Goal: Transaction & Acquisition: Purchase product/service

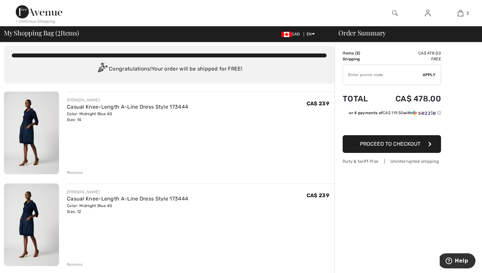
scroll to position [7, 0]
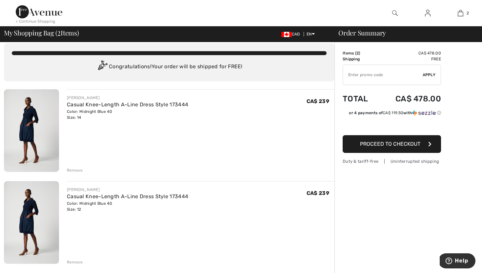
click at [77, 170] on div "Remove" at bounding box center [75, 170] width 16 height 6
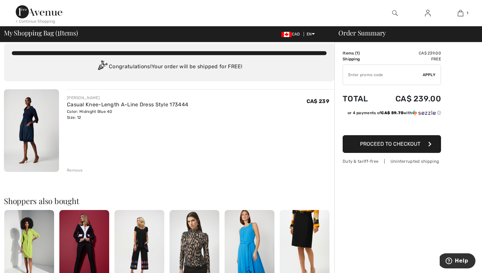
scroll to position [0, 0]
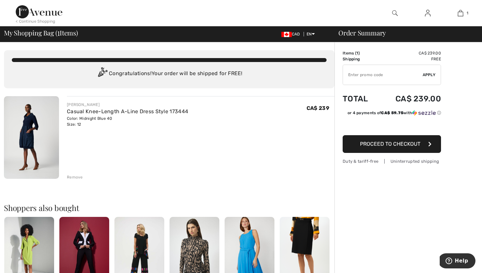
click at [408, 147] on button "Proceed to Checkout" at bounding box center [391, 144] width 98 height 18
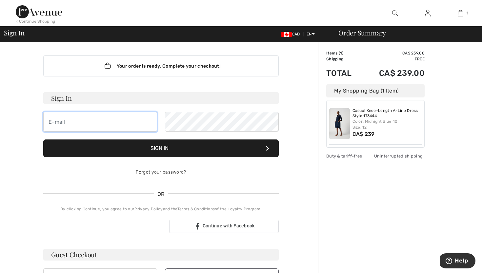
click at [110, 116] on input "email" at bounding box center [100, 122] width 114 height 20
type input "marapayn@gmail.com"
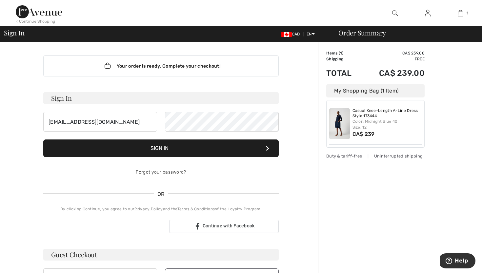
click at [196, 150] on button "Sign In" at bounding box center [160, 148] width 235 height 18
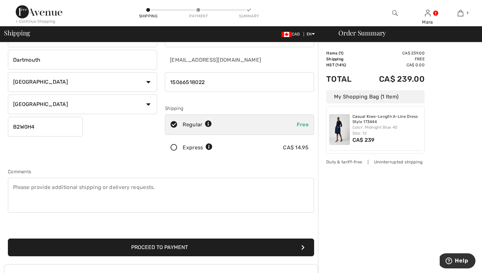
scroll to position [51, 0]
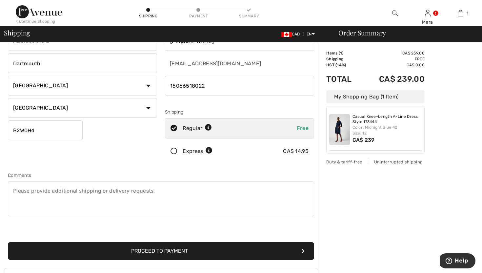
click at [200, 253] on button "Proceed to Payment" at bounding box center [161, 251] width 306 height 18
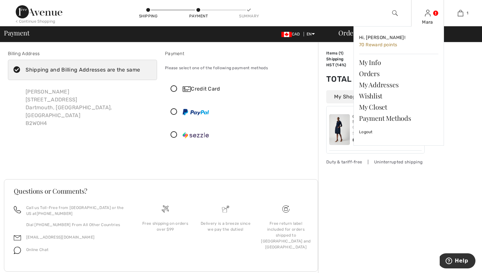
click at [432, 13] on div "Mara Hi, Mara! 70 Reward points My Info Orders My Addresses Wishlist My Closet …" at bounding box center [427, 13] width 33 height 26
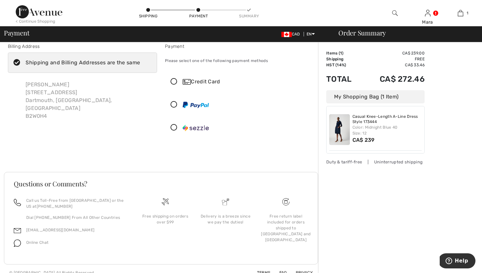
scroll to position [9, 0]
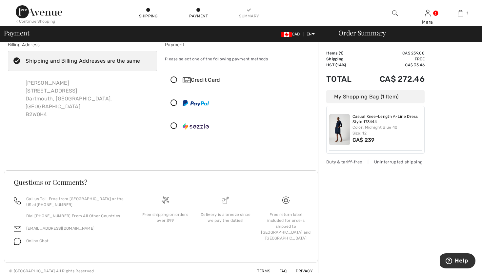
click at [176, 77] on icon at bounding box center [173, 80] width 17 height 7
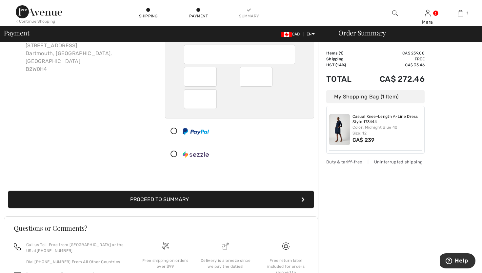
scroll to position [55, 0]
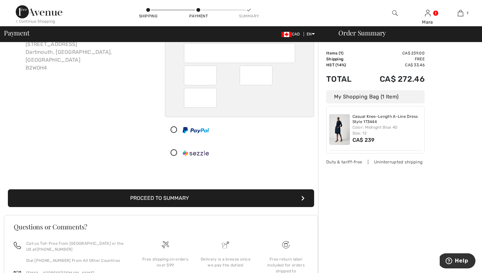
click at [235, 201] on button "Proceed to Summary" at bounding box center [161, 198] width 306 height 18
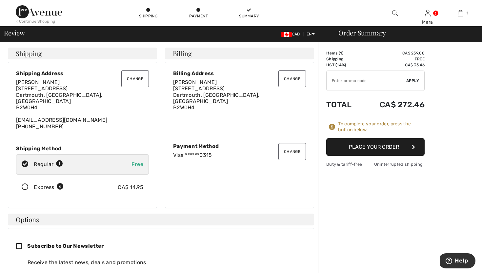
click at [366, 148] on button "Place Your Order" at bounding box center [375, 147] width 98 height 18
